Goal: Task Accomplishment & Management: Manage account settings

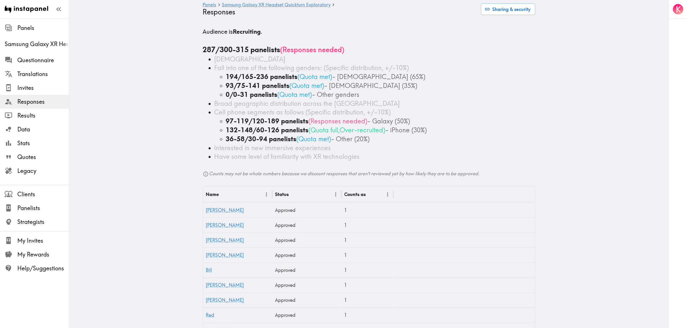
click at [399, 138] on div "36-58/30-94 panelists ( Quota met ) - Other (20%)" at bounding box center [380, 139] width 309 height 9
drag, startPoint x: 346, startPoint y: 130, endPoint x: 386, endPoint y: 133, distance: 39.4
click at [386, 133] on span "( Quota full , Over-recruited )" at bounding box center [347, 130] width 77 height 8
click at [417, 132] on span "- iPhone (30%)" at bounding box center [407, 130] width 42 height 8
click at [434, 149] on div "Interested in new immersive experiences" at bounding box center [374, 148] width 321 height 9
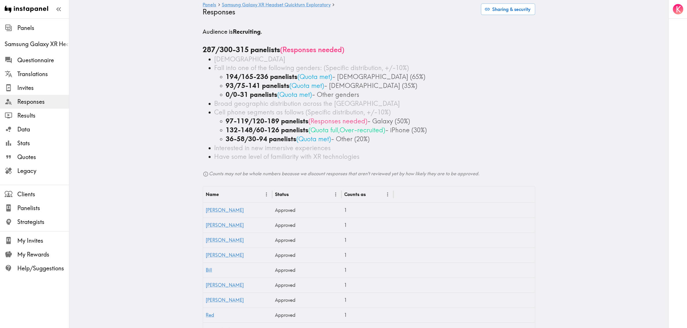
click at [413, 85] on div "93/75-141 panelists ( Quota met ) - [DEMOGRAPHIC_DATA] (35%)" at bounding box center [380, 85] width 309 height 9
click at [454, 85] on div "93/75-141 panelists ( Quota met ) - [DEMOGRAPHIC_DATA] (35%)" at bounding box center [380, 85] width 309 height 9
